Goal: Entertainment & Leisure: Consume media (video, audio)

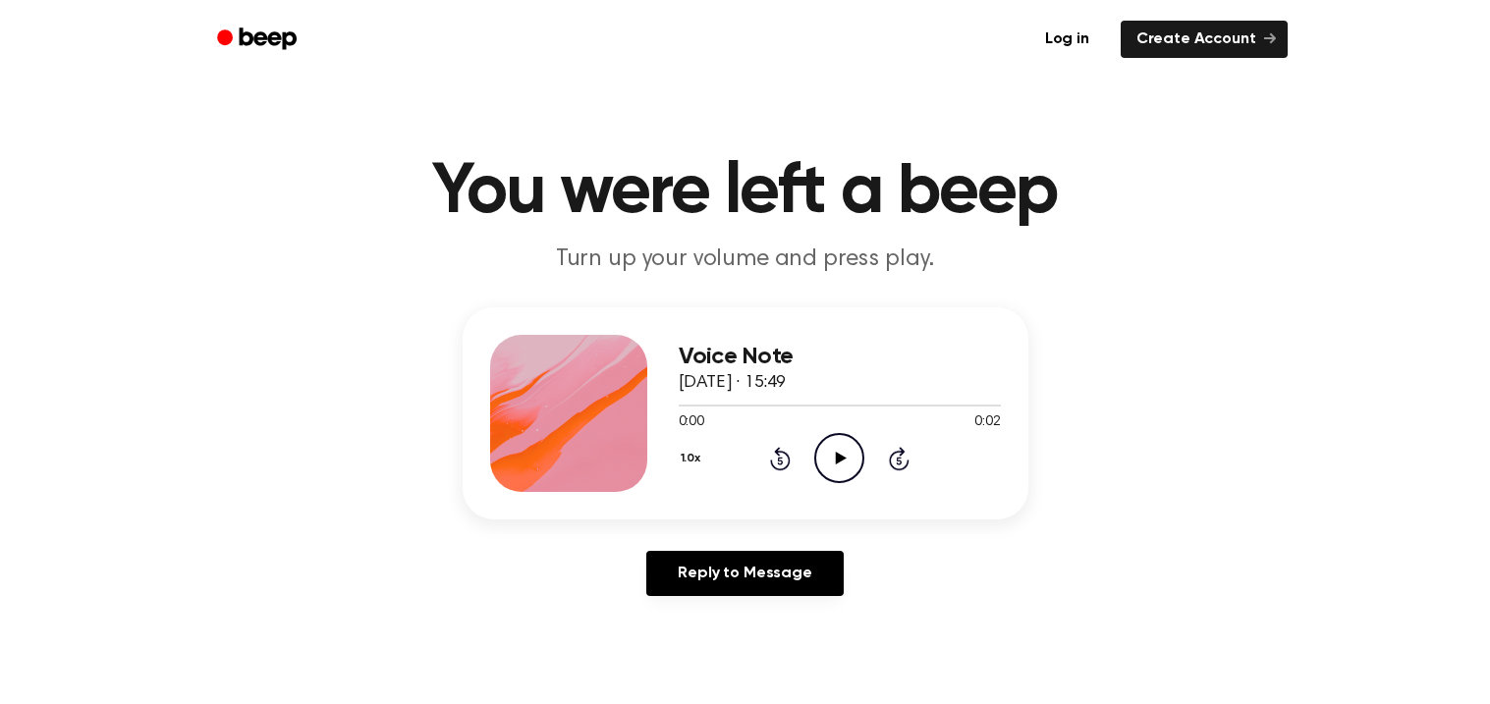
click at [850, 447] on icon "Play Audio" at bounding box center [839, 458] width 50 height 50
click at [852, 448] on icon "Play Audio" at bounding box center [839, 458] width 50 height 50
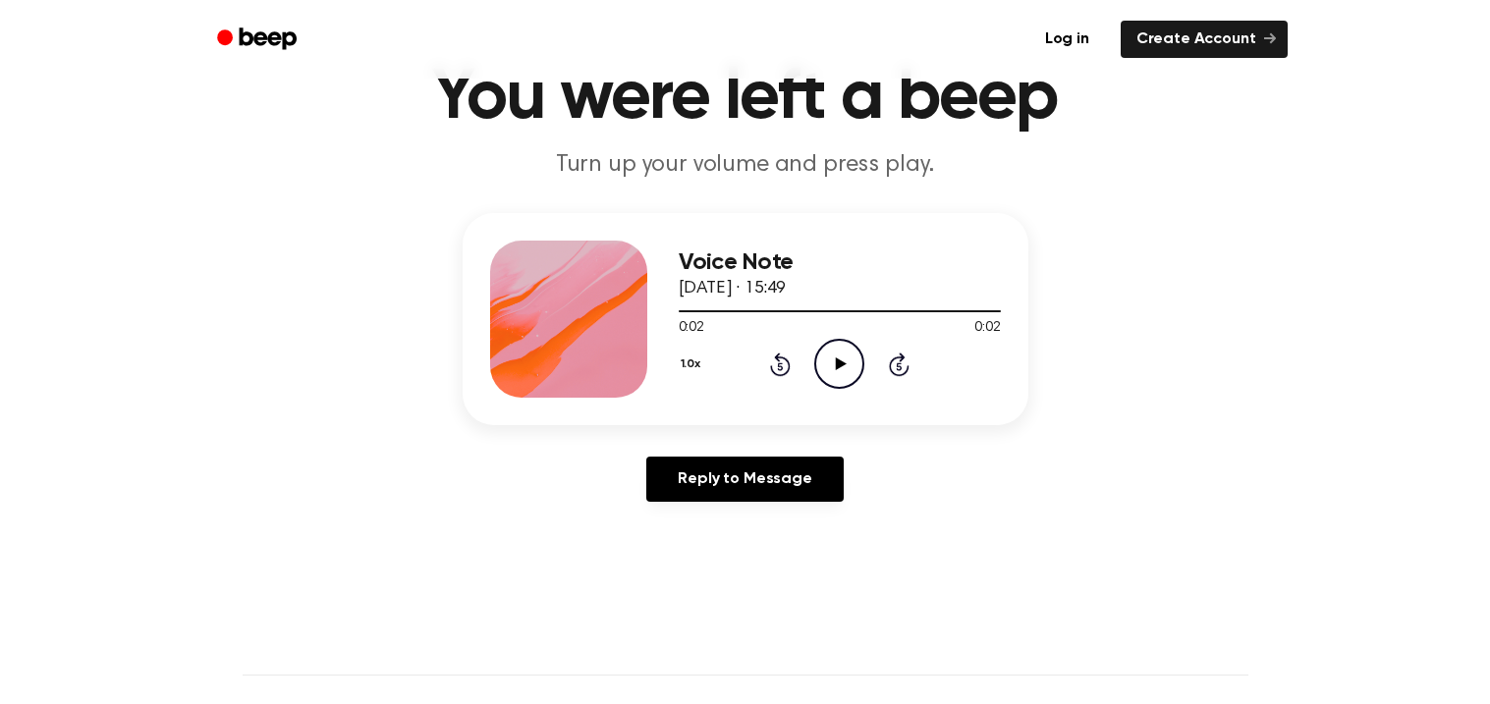
scroll to position [92, 0]
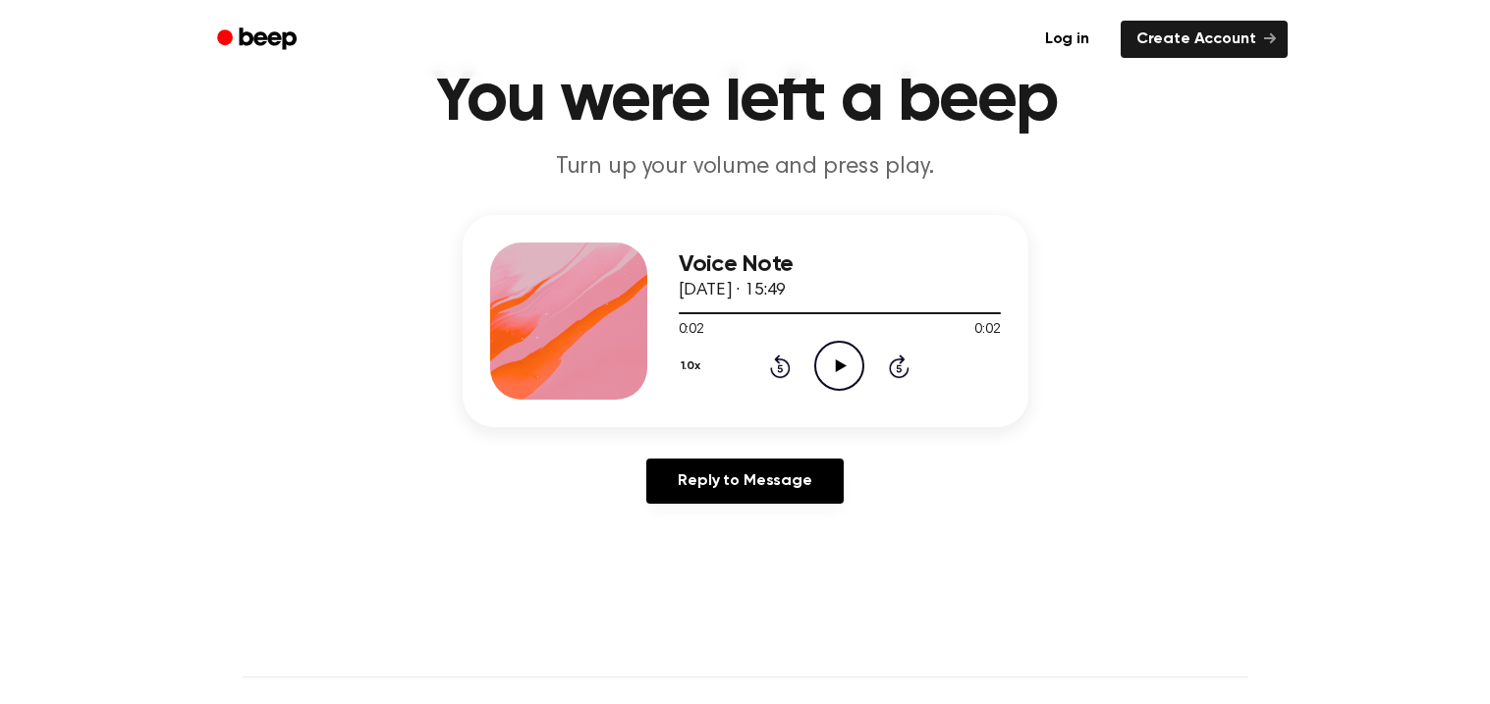
click at [817, 350] on icon "Play Audio" at bounding box center [839, 366] width 50 height 50
click at [822, 369] on icon "Play Audio" at bounding box center [839, 366] width 50 height 50
click at [822, 368] on icon "Pause Audio" at bounding box center [839, 366] width 50 height 50
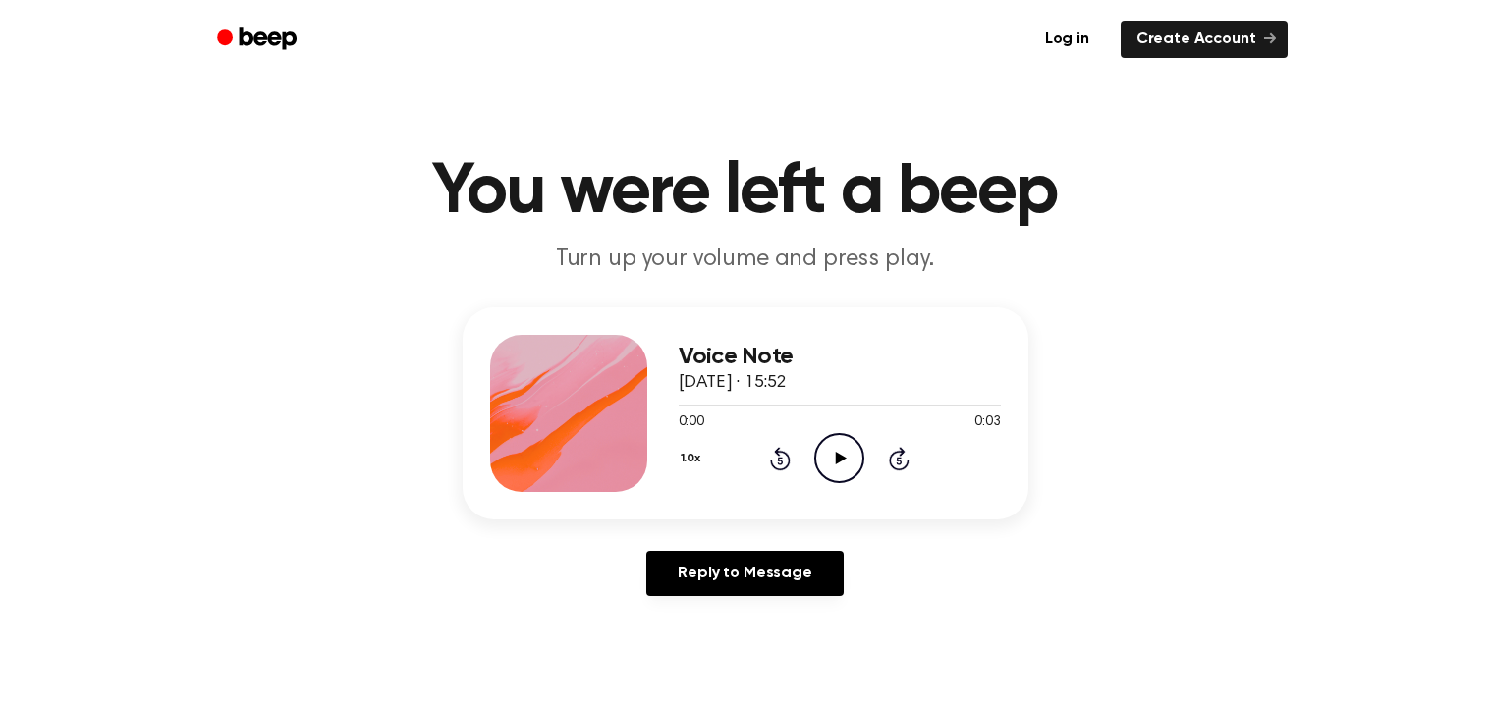
click at [841, 472] on icon "Play Audio" at bounding box center [839, 458] width 50 height 50
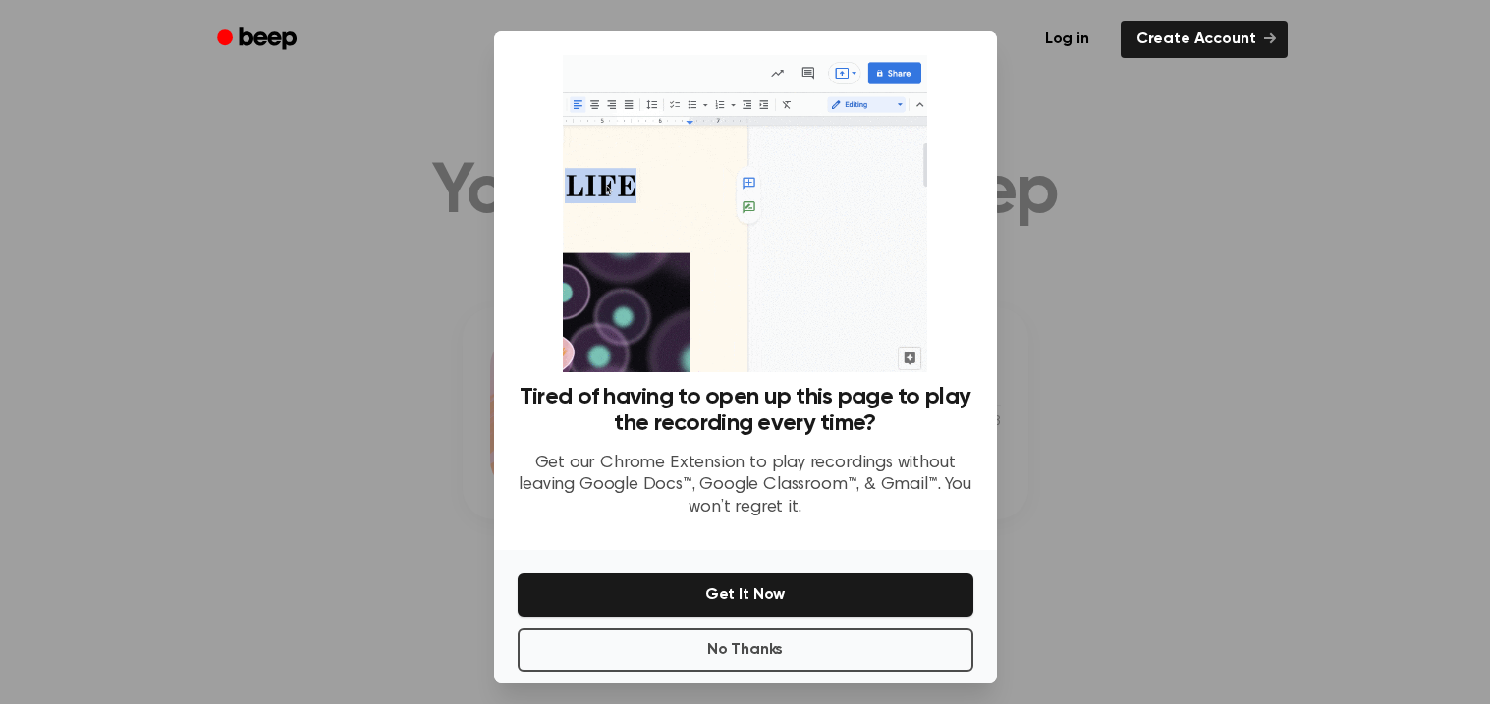
click at [1136, 107] on div at bounding box center [745, 352] width 1490 height 704
click at [1136, 112] on div at bounding box center [745, 352] width 1490 height 704
click at [797, 641] on button "No Thanks" at bounding box center [746, 650] width 456 height 43
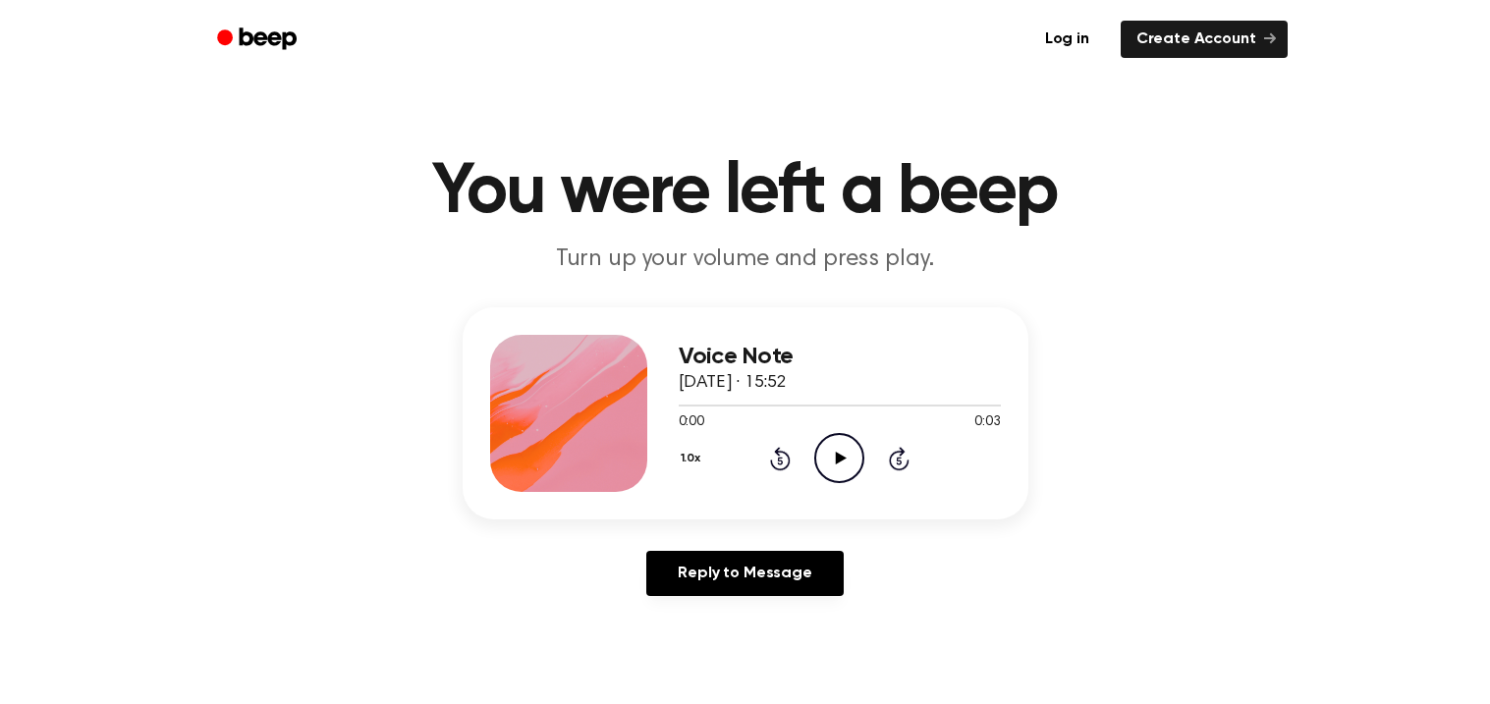
click at [841, 454] on icon "Play Audio" at bounding box center [839, 458] width 50 height 50
click at [823, 467] on icon "Play Audio" at bounding box center [839, 458] width 50 height 50
